Goal: Book appointment/travel/reservation

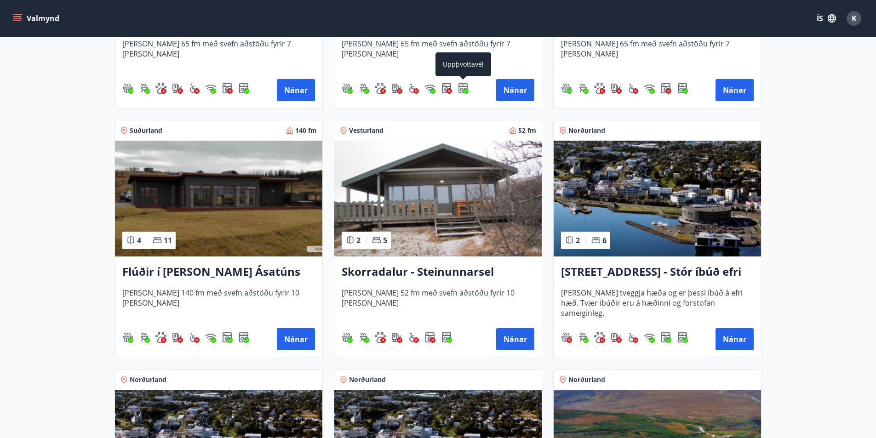
scroll to position [644, 0]
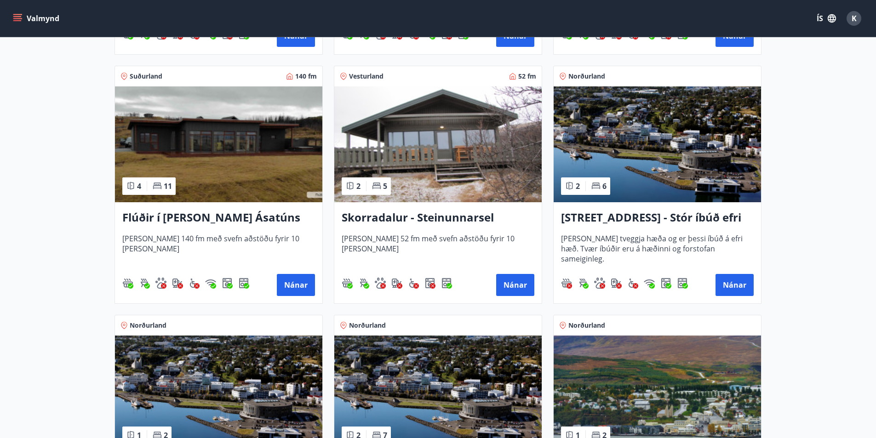
click at [399, 224] on h3 "Skorradalur - Steinunnarsel" at bounding box center [438, 218] width 193 height 17
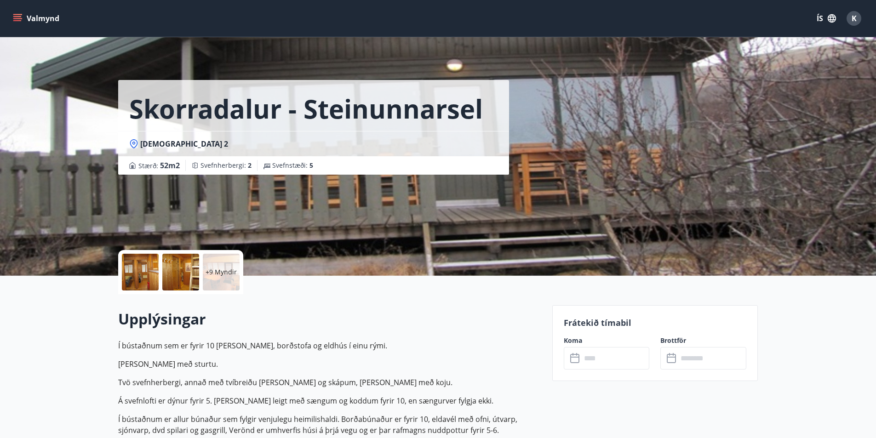
click at [579, 359] on icon at bounding box center [574, 358] width 9 height 9
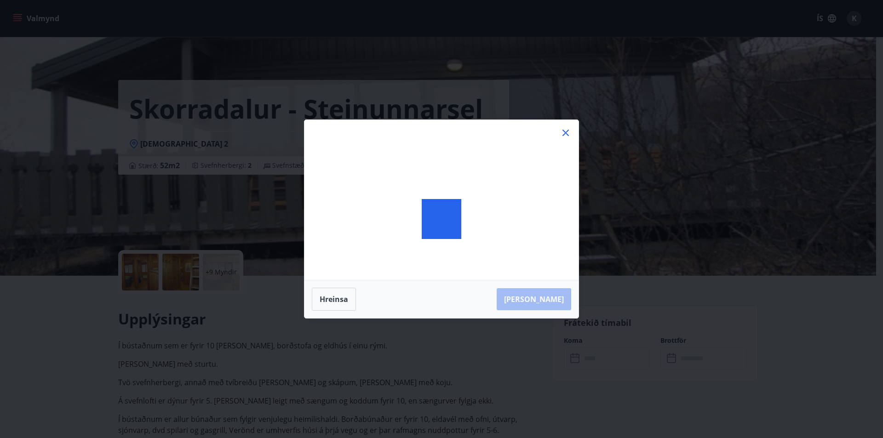
click at [579, 359] on div "[PERSON_NAME]" at bounding box center [441, 219] width 883 height 438
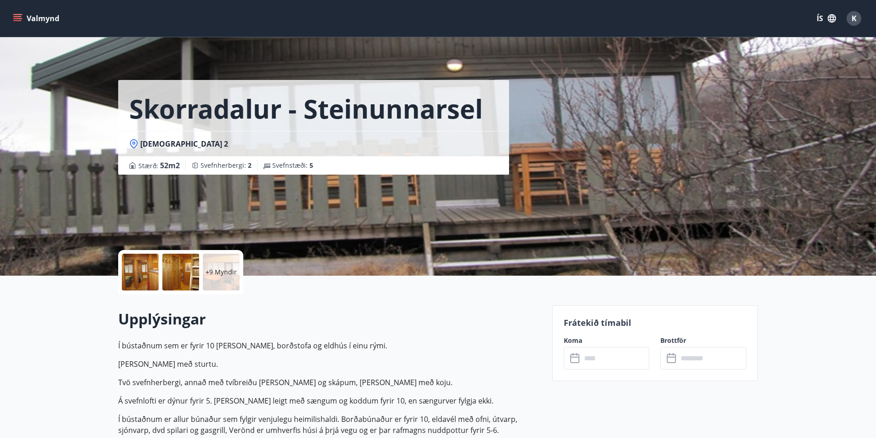
click at [579, 358] on icon at bounding box center [574, 358] width 9 height 9
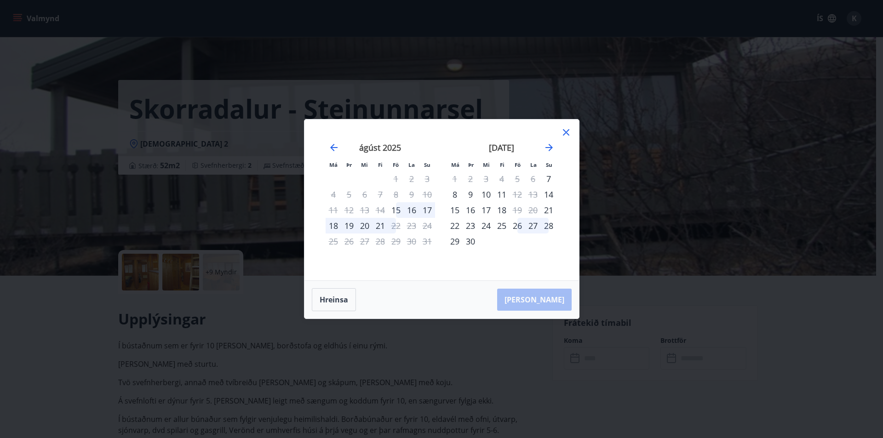
click at [335, 225] on div "18" at bounding box center [334, 226] width 16 height 16
click at [335, 226] on div "18" at bounding box center [334, 226] width 16 height 16
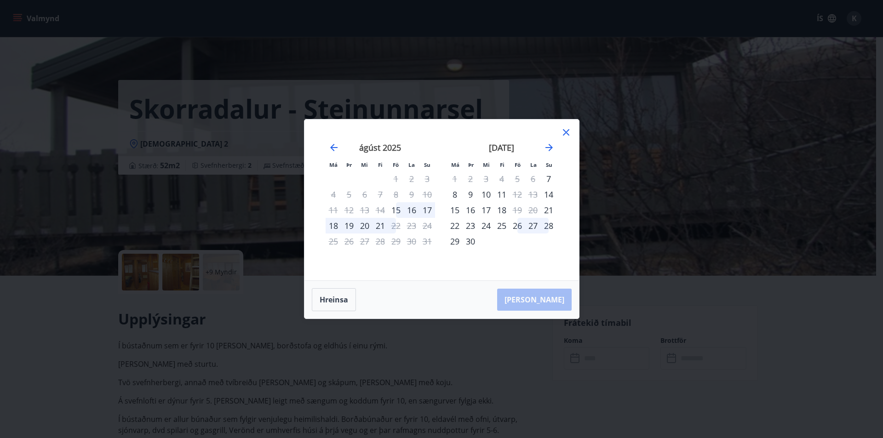
click at [335, 224] on div "18" at bounding box center [334, 226] width 16 height 16
drag, startPoint x: 335, startPoint y: 224, endPoint x: 358, endPoint y: 229, distance: 23.9
click at [336, 224] on div "18" at bounding box center [334, 226] width 16 height 16
click at [366, 229] on div "20" at bounding box center [365, 226] width 16 height 16
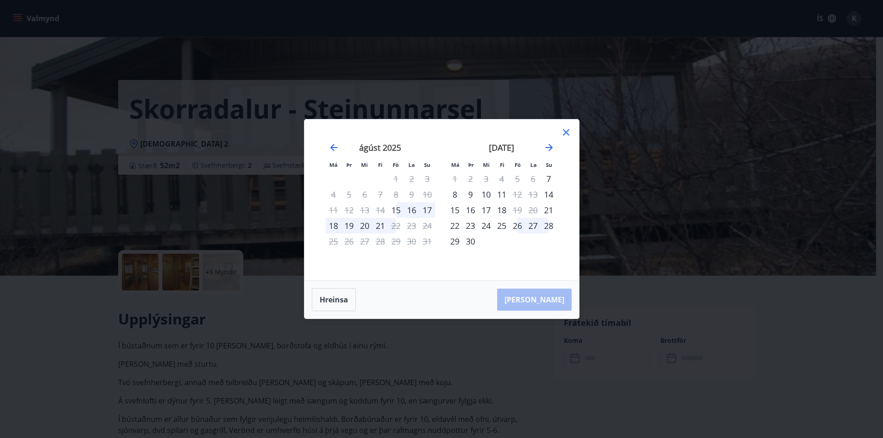
click at [548, 299] on div "[PERSON_NAME]" at bounding box center [441, 300] width 274 height 38
click at [331, 224] on div "18" at bounding box center [334, 226] width 16 height 16
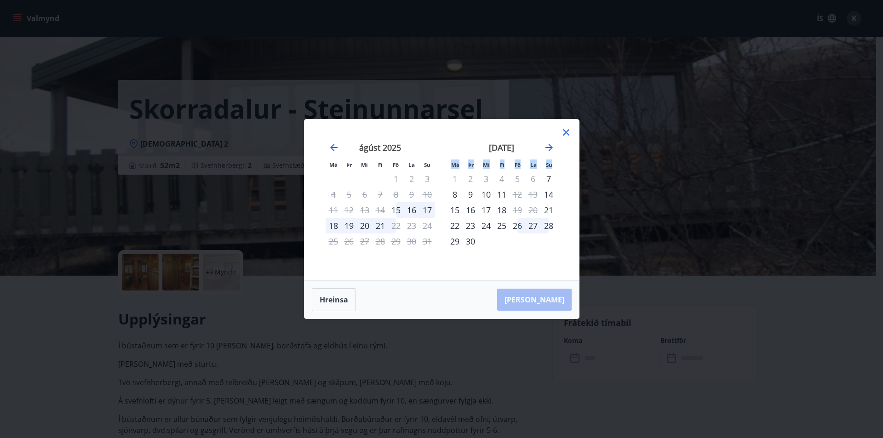
click at [566, 132] on icon at bounding box center [566, 132] width 6 height 6
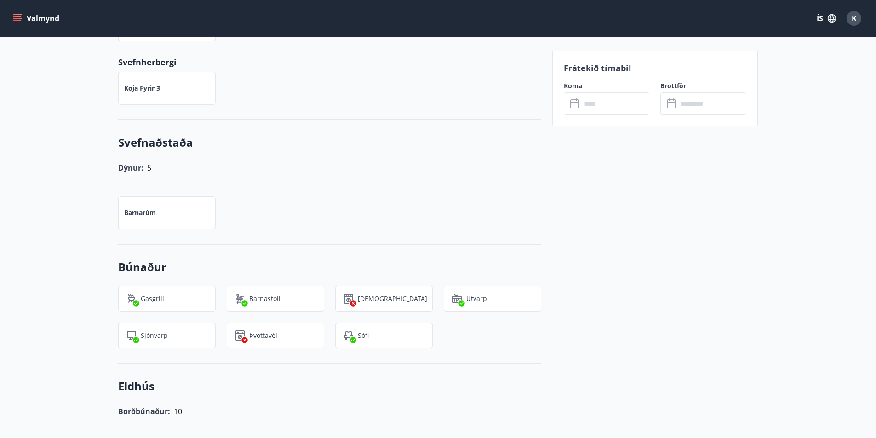
scroll to position [598, 0]
